Goal: Find specific fact: Find specific fact

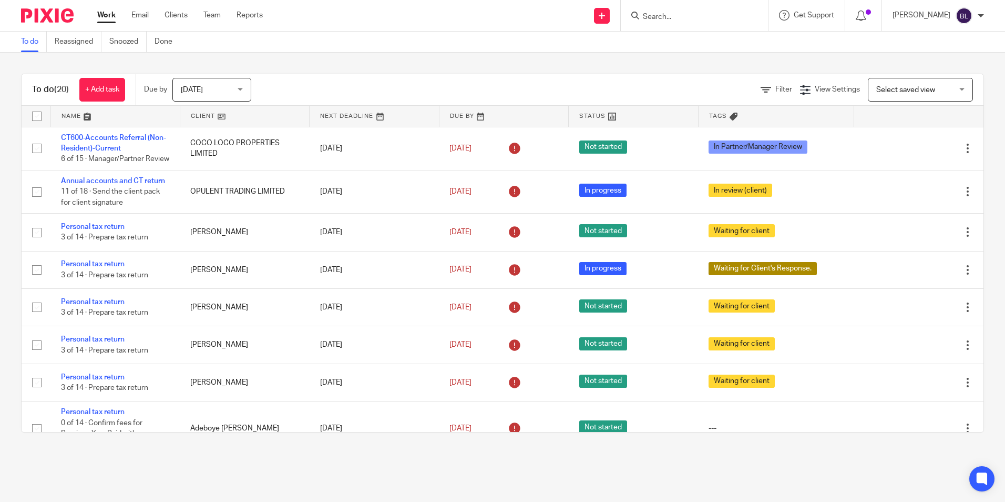
click at [689, 15] on input "Search" at bounding box center [689, 17] width 95 height 9
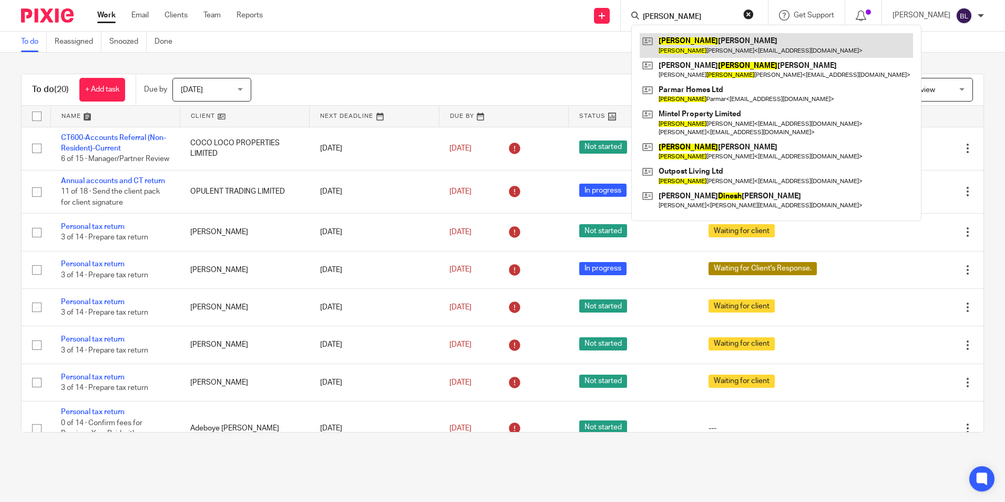
type input "[PERSON_NAME]"
click at [693, 43] on link at bounding box center [776, 45] width 273 height 24
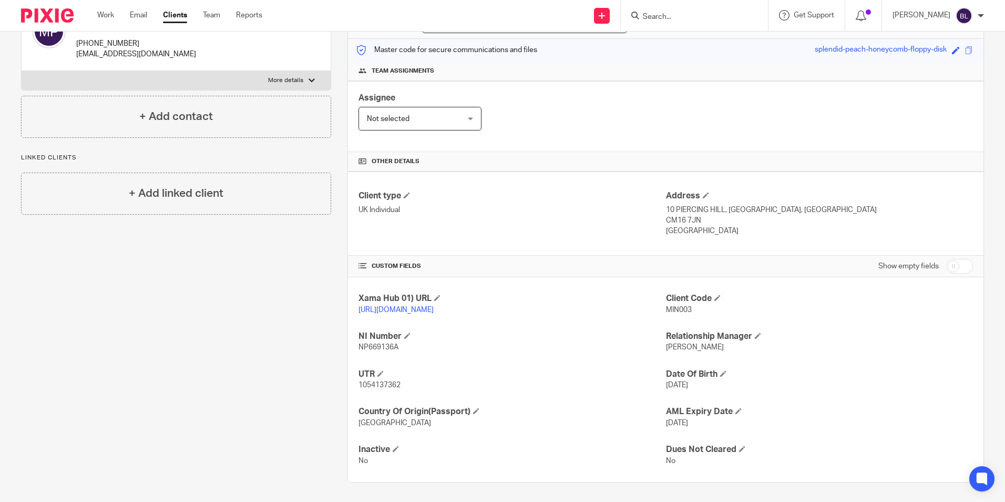
scroll to position [139, 0]
click at [374, 381] on span "1054137362" at bounding box center [380, 383] width 42 height 7
copy span "1054137362"
